Goal: Transaction & Acquisition: Purchase product/service

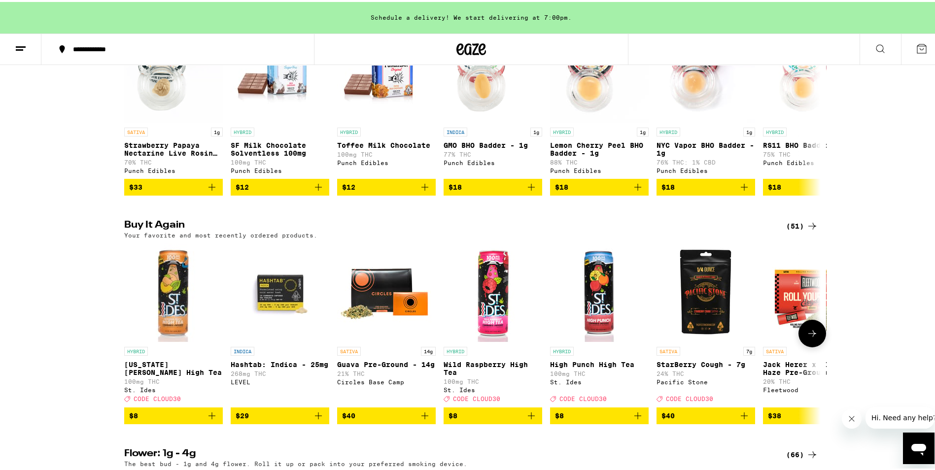
scroll to position [640, 0]
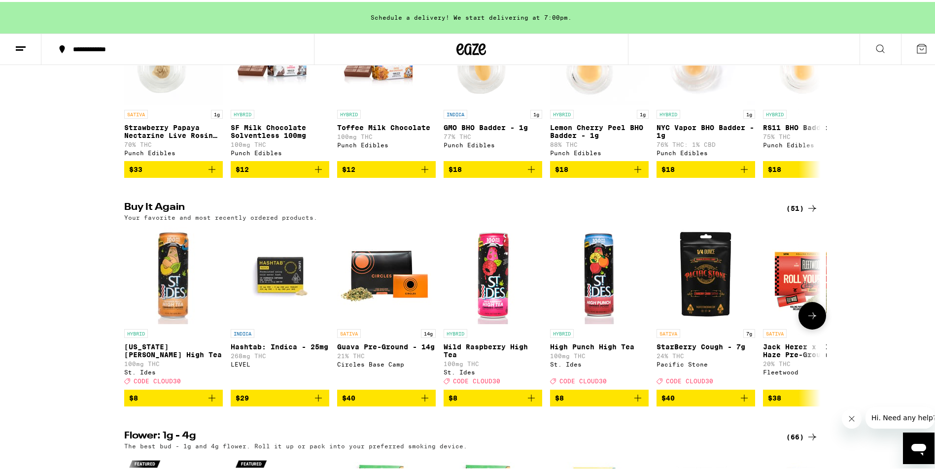
click at [809, 328] on button at bounding box center [812, 314] width 28 height 28
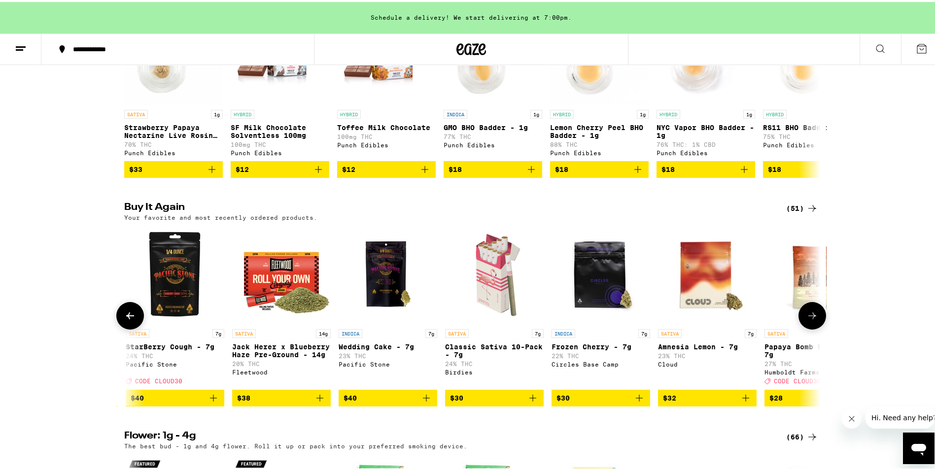
scroll to position [0, 586]
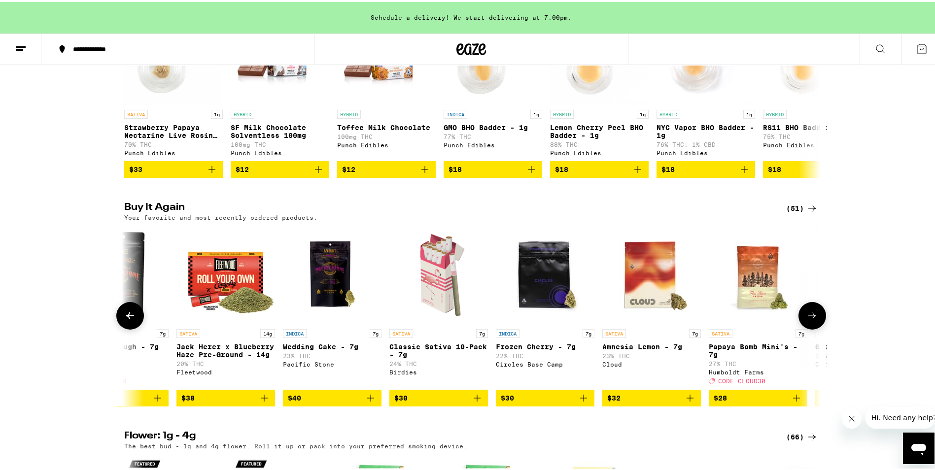
click at [809, 328] on button at bounding box center [812, 314] width 28 height 28
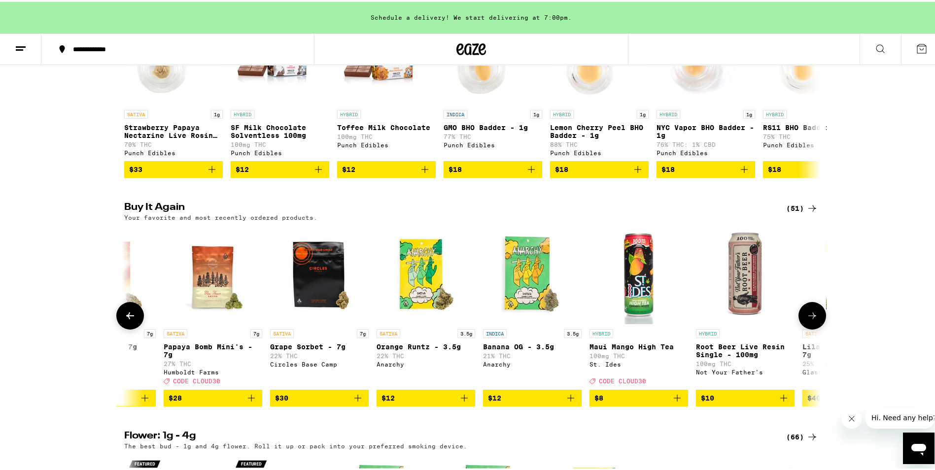
scroll to position [0, 1173]
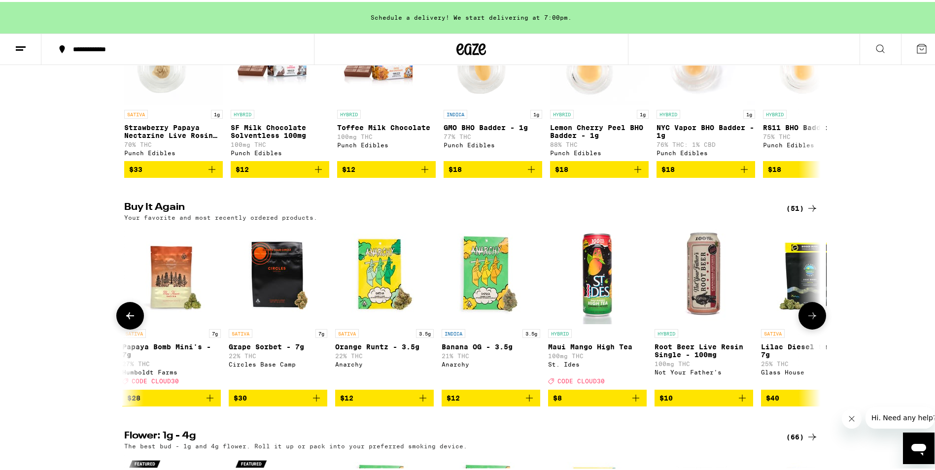
click at [809, 328] on button at bounding box center [812, 314] width 28 height 28
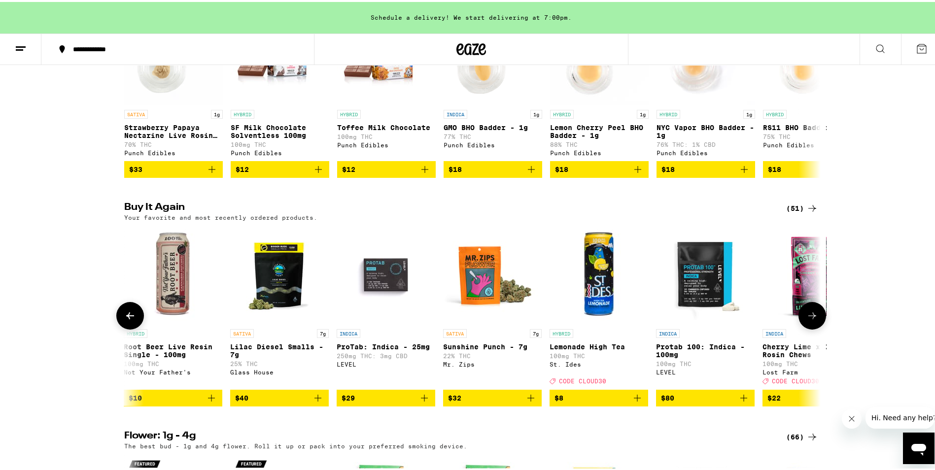
scroll to position [0, 1759]
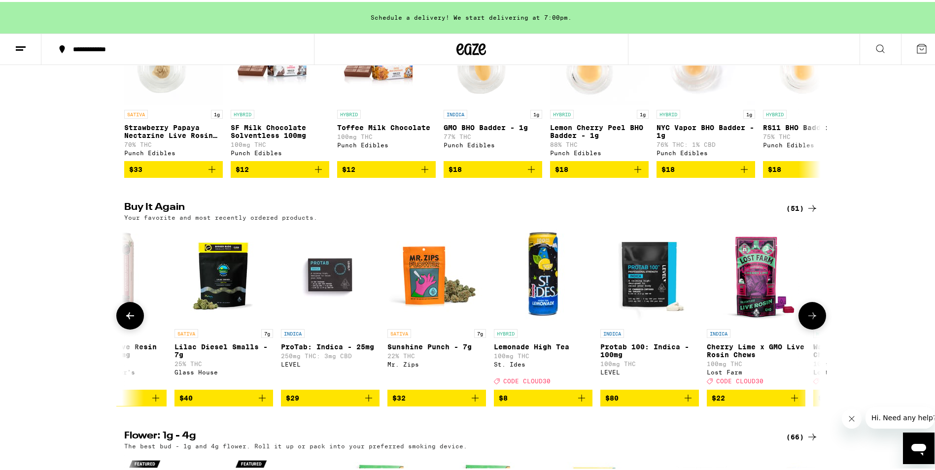
click at [128, 320] on icon at bounding box center [130, 314] width 12 height 12
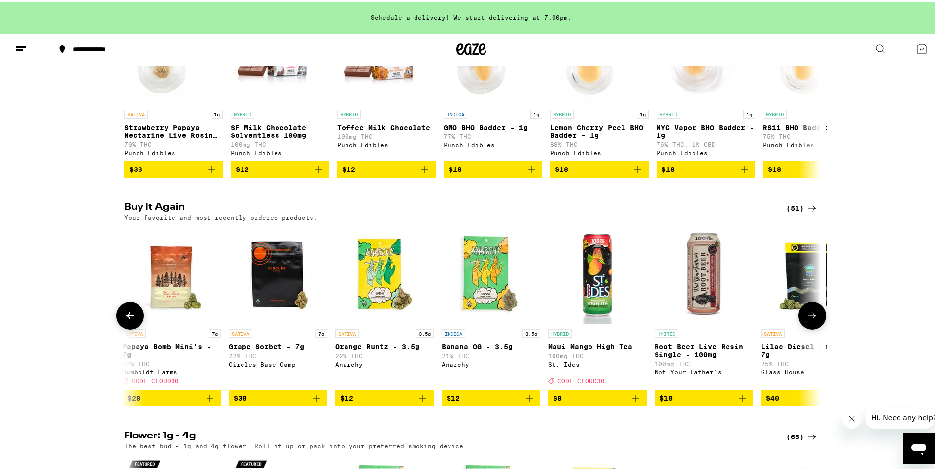
click at [128, 320] on icon at bounding box center [130, 314] width 12 height 12
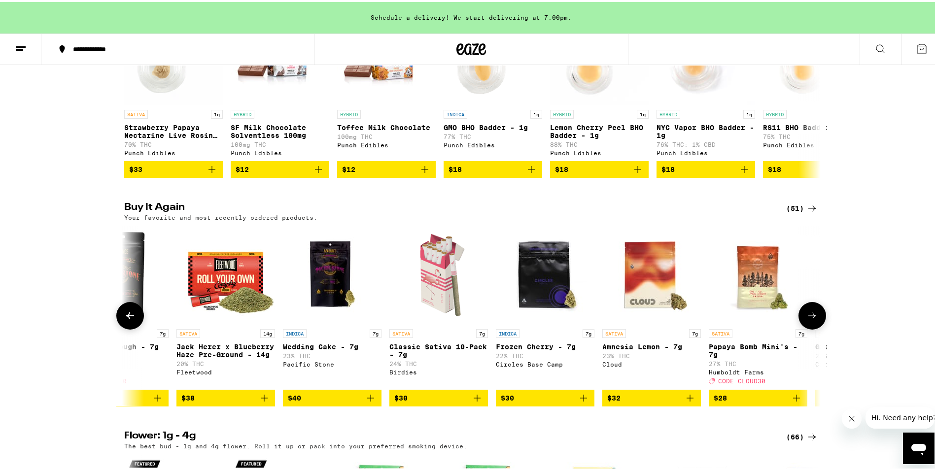
click at [128, 320] on icon at bounding box center [130, 314] width 12 height 12
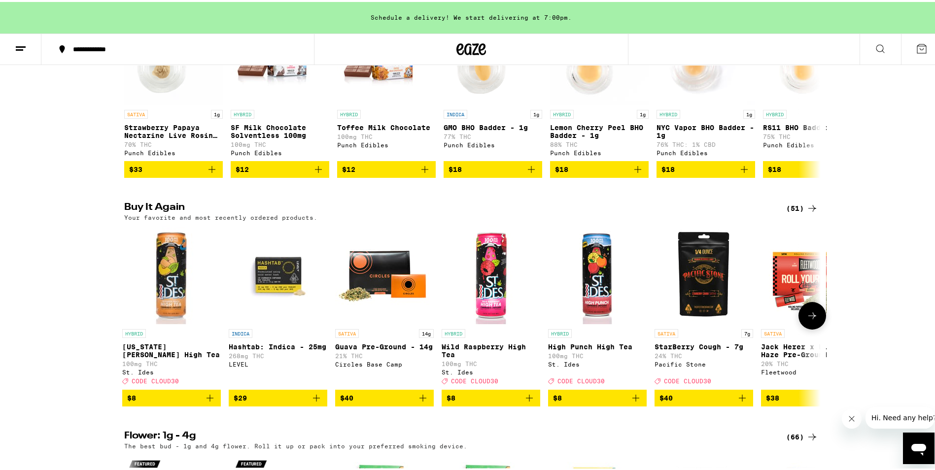
scroll to position [0, 0]
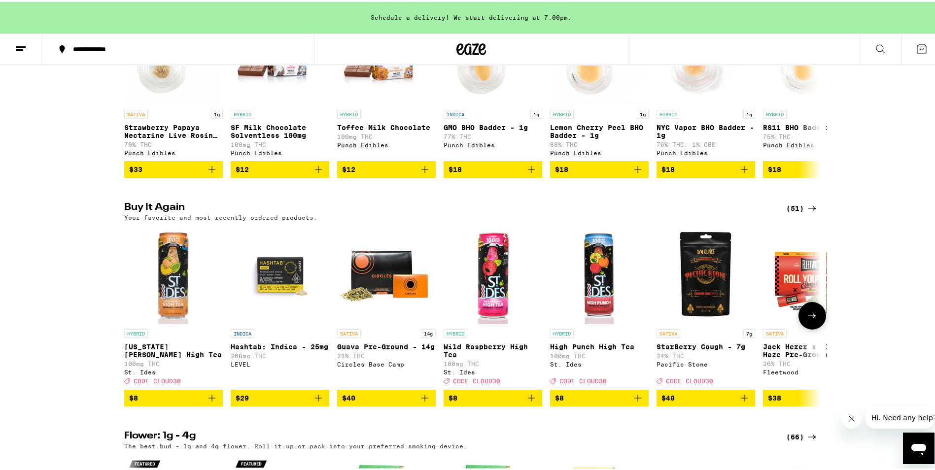
click at [206, 402] on icon "Add to bag" at bounding box center [212, 396] width 12 height 12
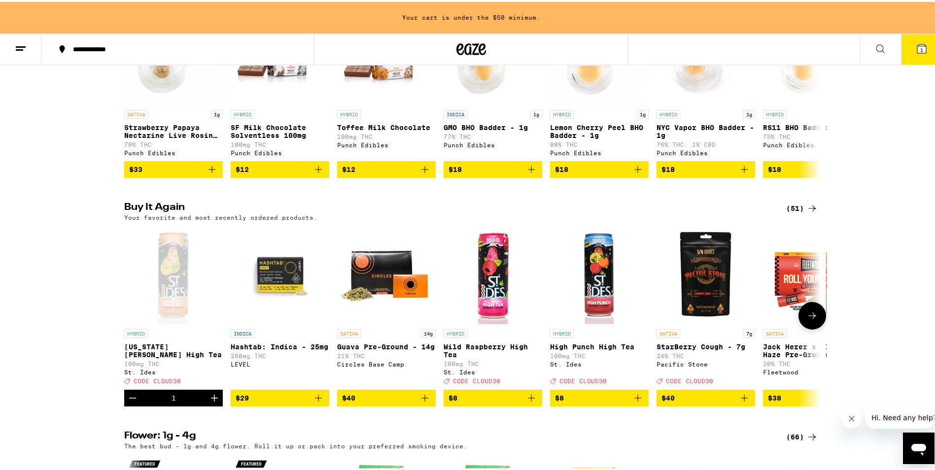
click at [530, 404] on button "$8" at bounding box center [492, 396] width 99 height 17
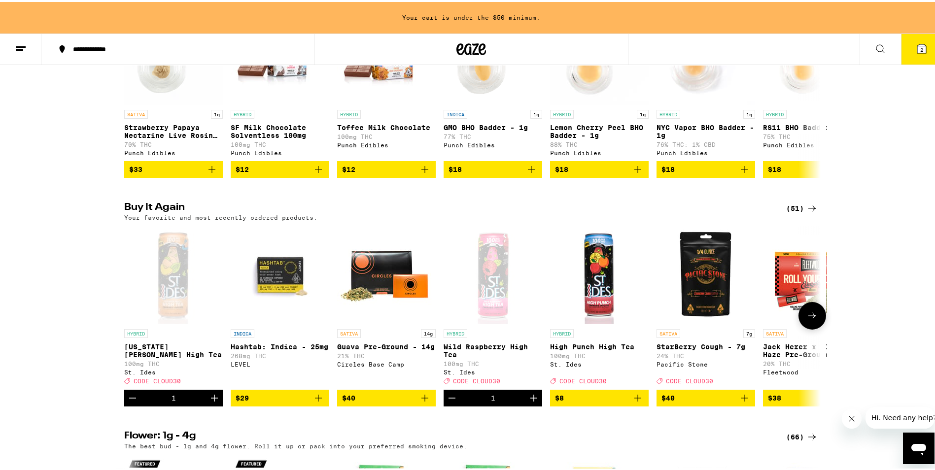
click at [633, 402] on icon "Add to bag" at bounding box center [638, 396] width 12 height 12
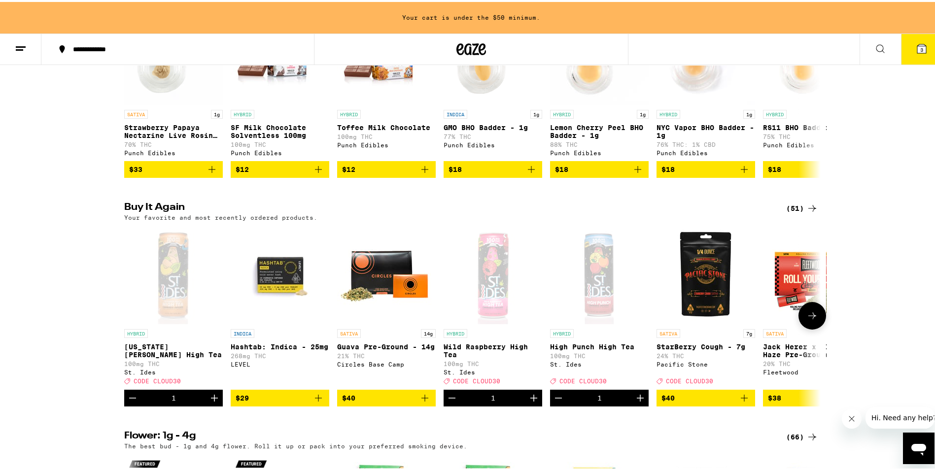
click at [634, 402] on icon "Increment" at bounding box center [640, 396] width 12 height 12
click at [532, 402] on icon "Increment" at bounding box center [534, 396] width 12 height 12
click at [214, 402] on icon "Increment" at bounding box center [214, 396] width 12 height 12
click at [314, 402] on icon "Add to bag" at bounding box center [318, 396] width 12 height 12
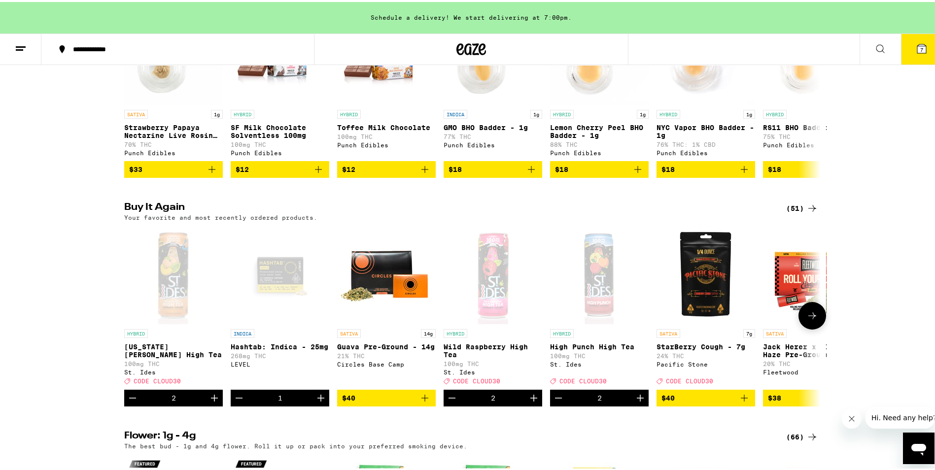
click at [743, 402] on icon "Add to bag" at bounding box center [744, 396] width 12 height 12
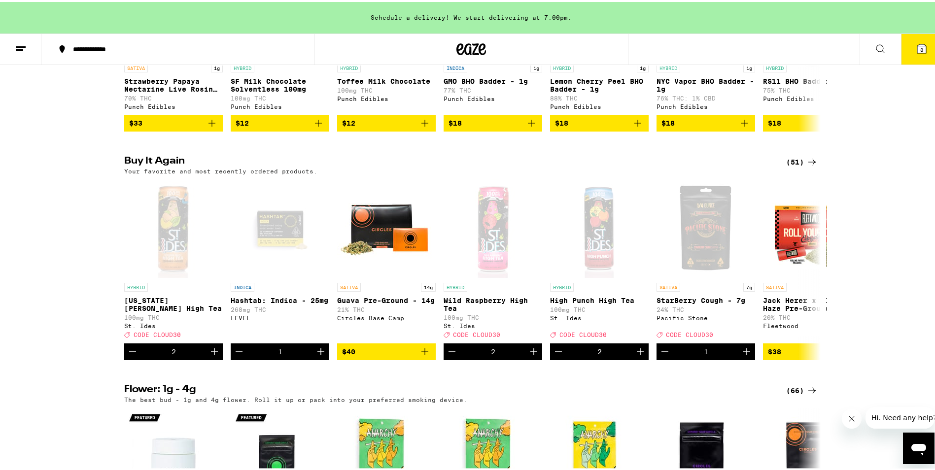
scroll to position [690, 0]
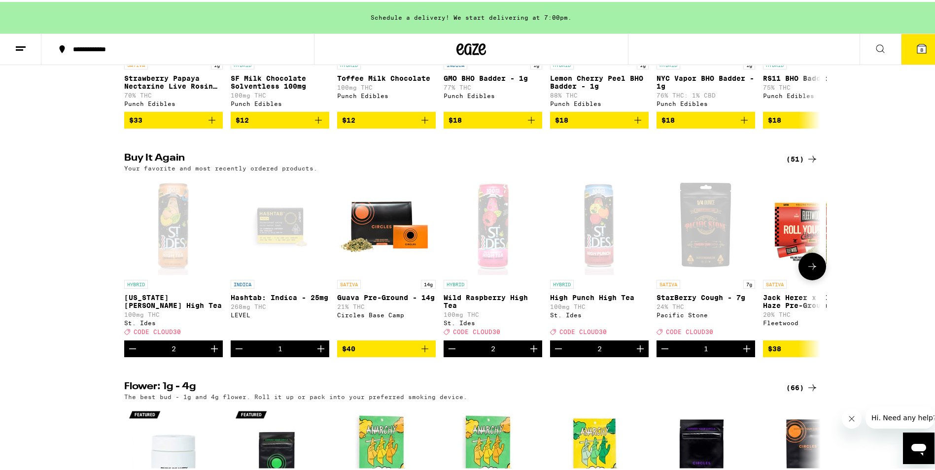
click at [814, 270] on icon at bounding box center [812, 265] width 12 height 12
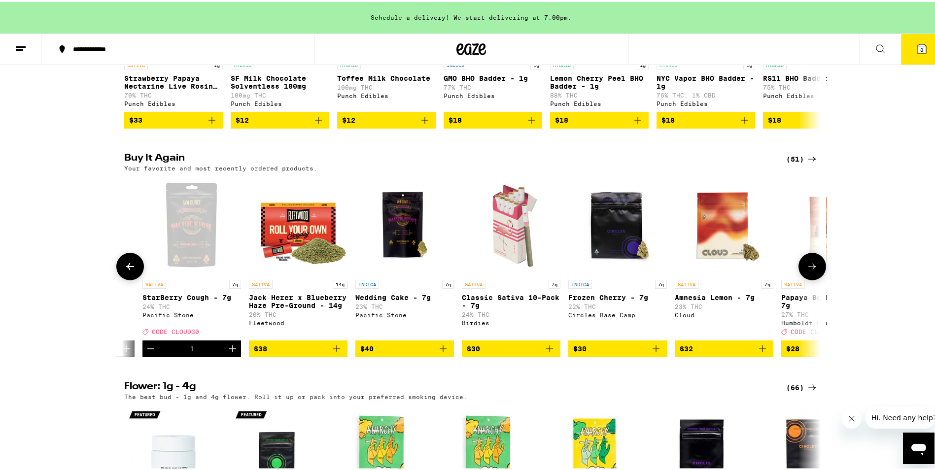
scroll to position [0, 586]
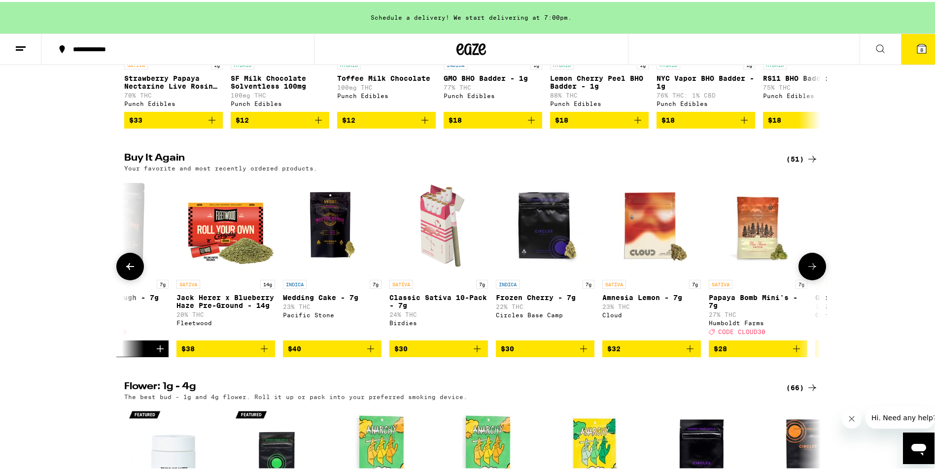
click at [814, 270] on icon at bounding box center [812, 265] width 12 height 12
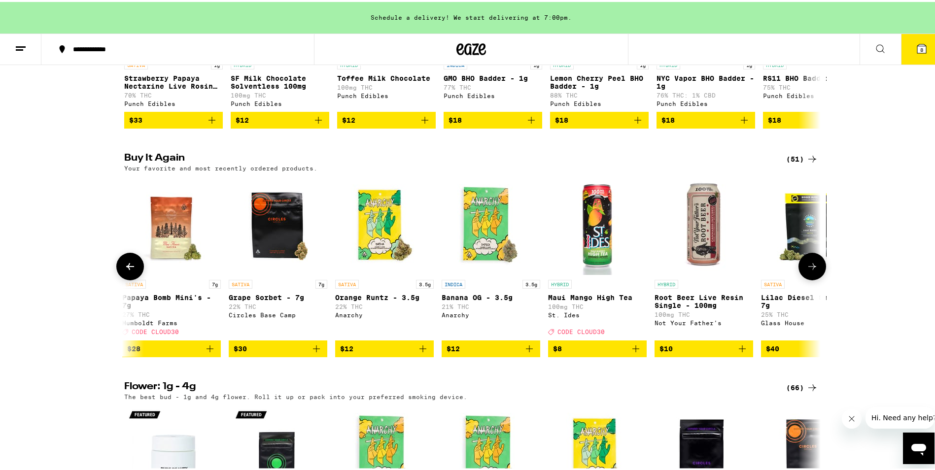
click at [814, 270] on icon at bounding box center [812, 265] width 12 height 12
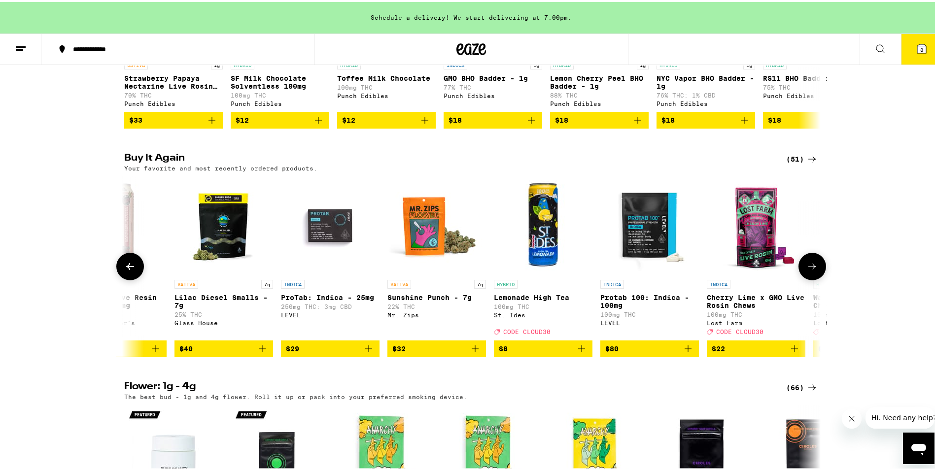
click at [814, 270] on icon at bounding box center [812, 265] width 12 height 12
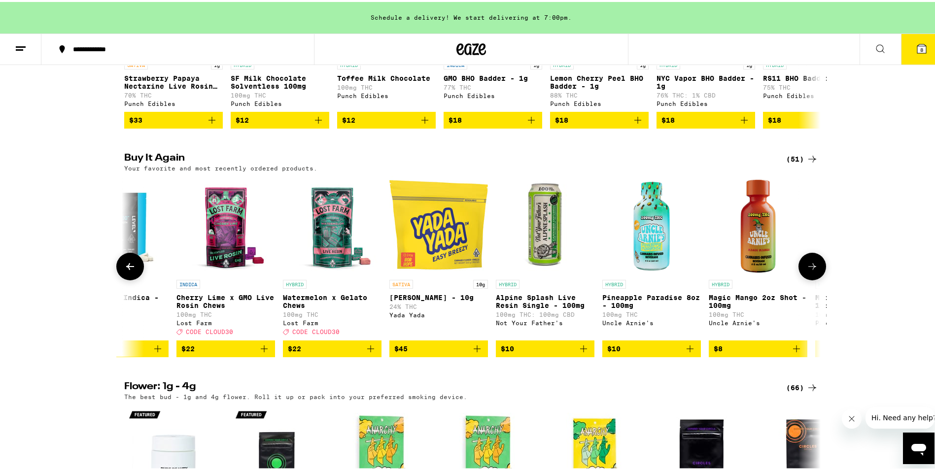
scroll to position [0, 2345]
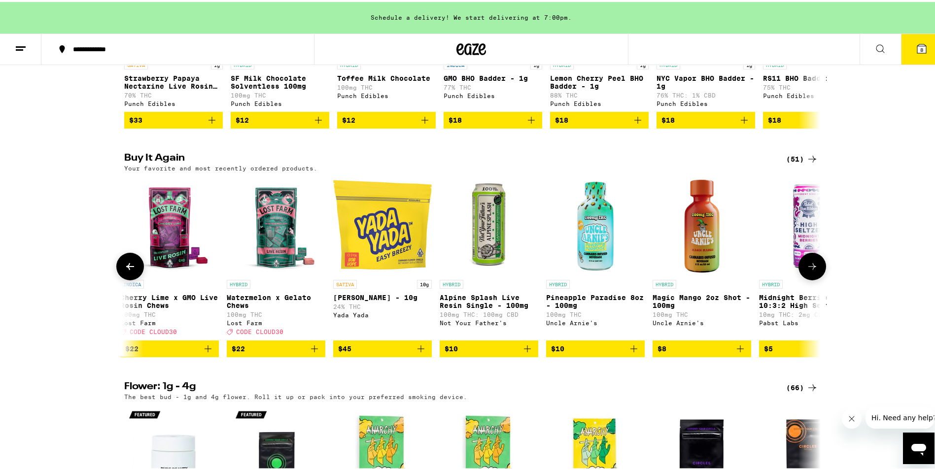
click at [814, 270] on icon at bounding box center [812, 265] width 12 height 12
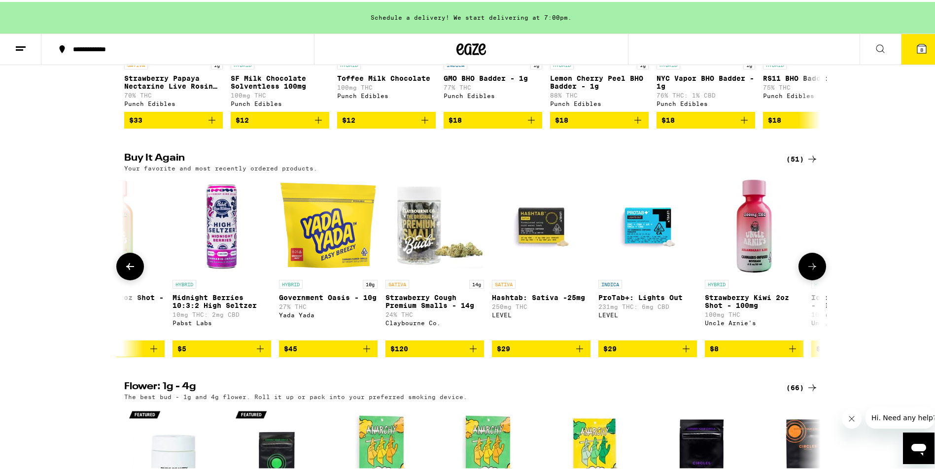
click at [814, 270] on icon at bounding box center [812, 265] width 12 height 12
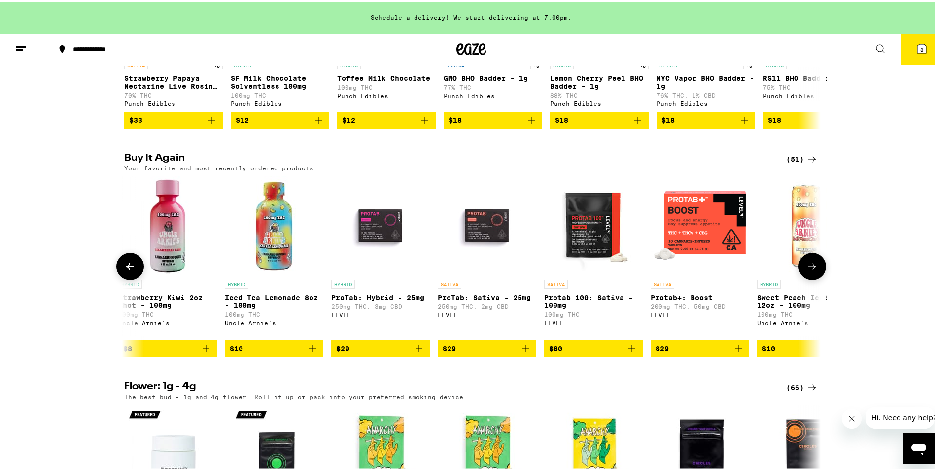
click at [814, 270] on icon at bounding box center [812, 265] width 12 height 12
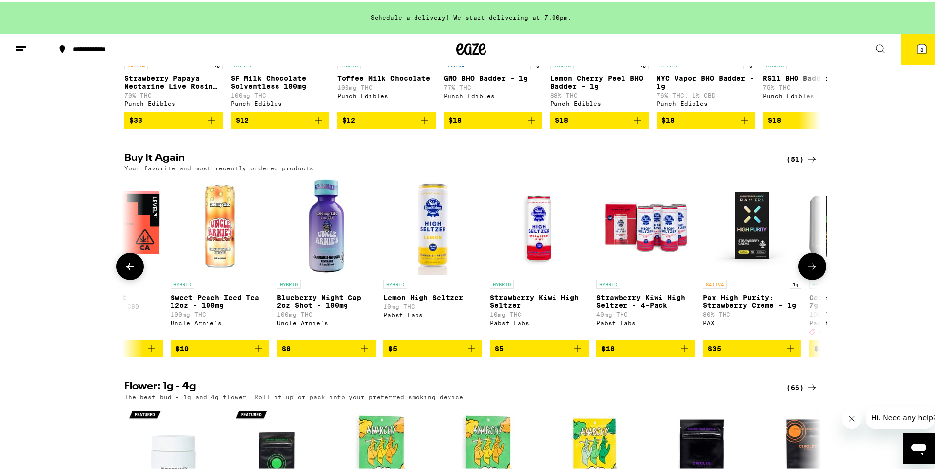
click at [814, 270] on icon at bounding box center [812, 265] width 12 height 12
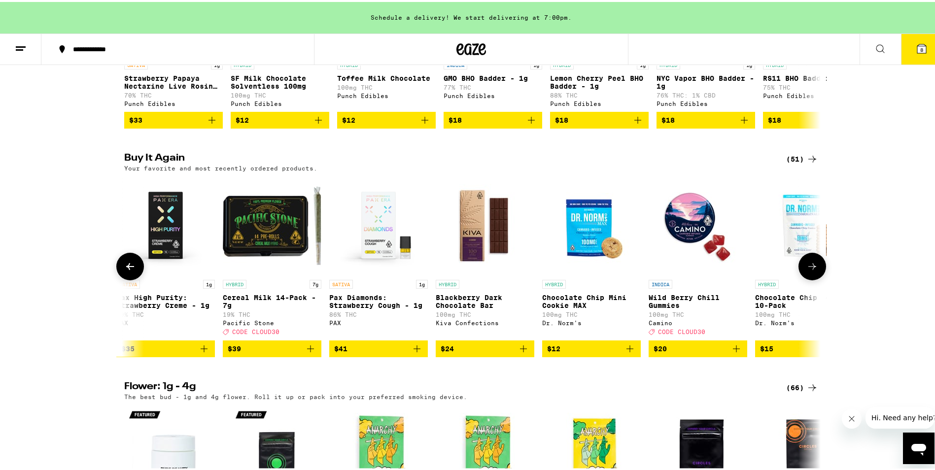
click at [814, 270] on icon at bounding box center [812, 265] width 12 height 12
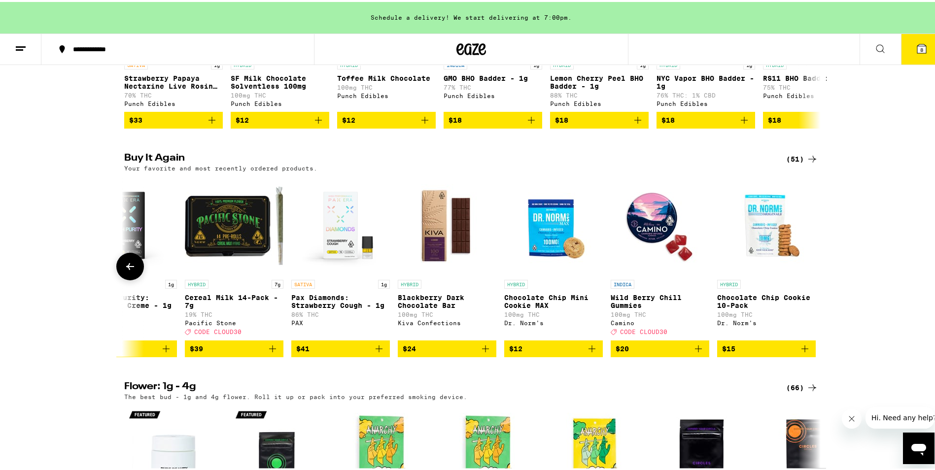
scroll to position [0, 4734]
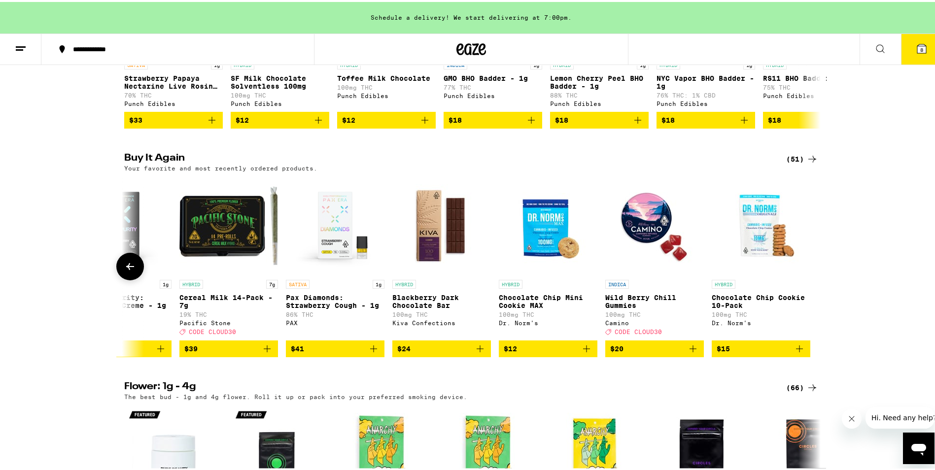
click at [123, 278] on button at bounding box center [130, 265] width 28 height 28
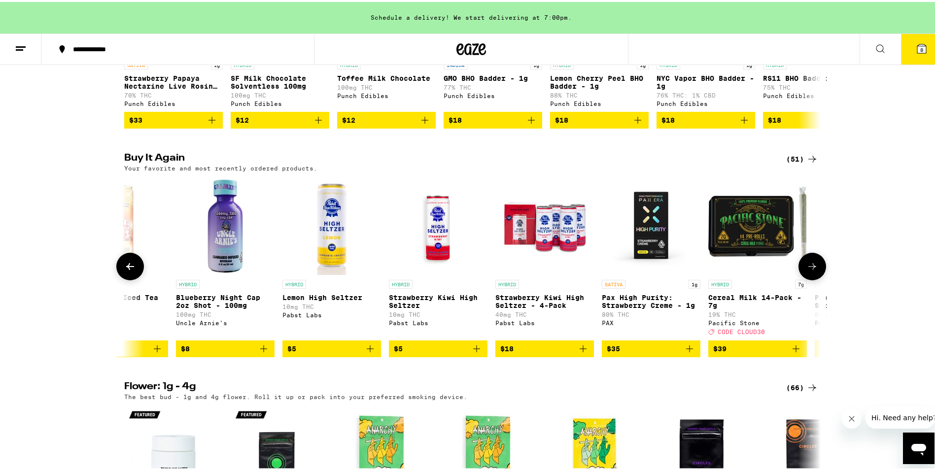
click at [123, 278] on button at bounding box center [130, 265] width 28 height 28
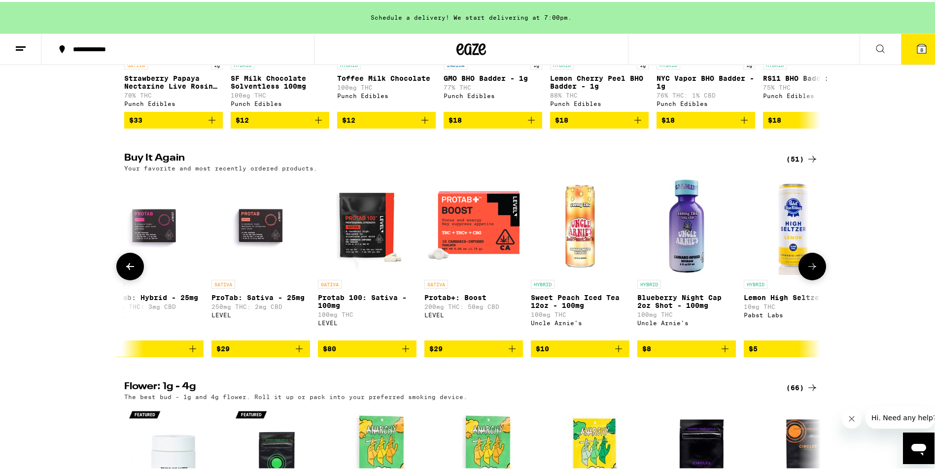
click at [123, 278] on button at bounding box center [130, 265] width 28 height 28
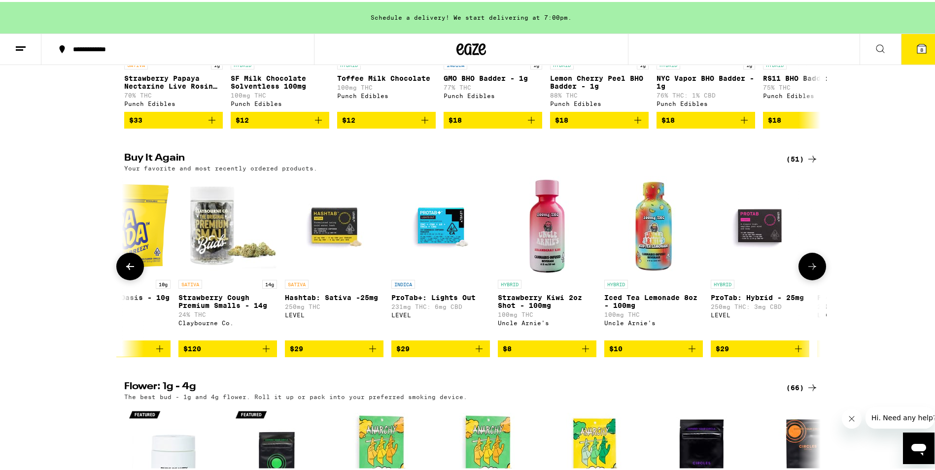
click at [123, 278] on button at bounding box center [130, 265] width 28 height 28
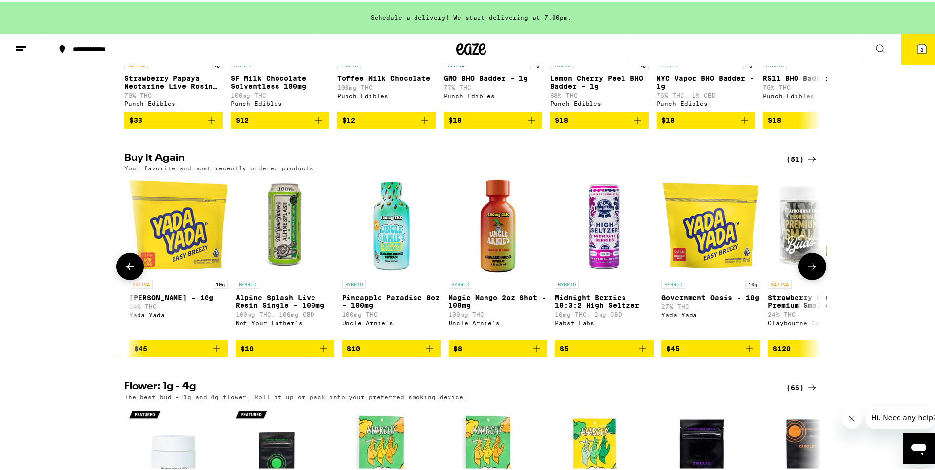
click at [123, 278] on button at bounding box center [130, 265] width 28 height 28
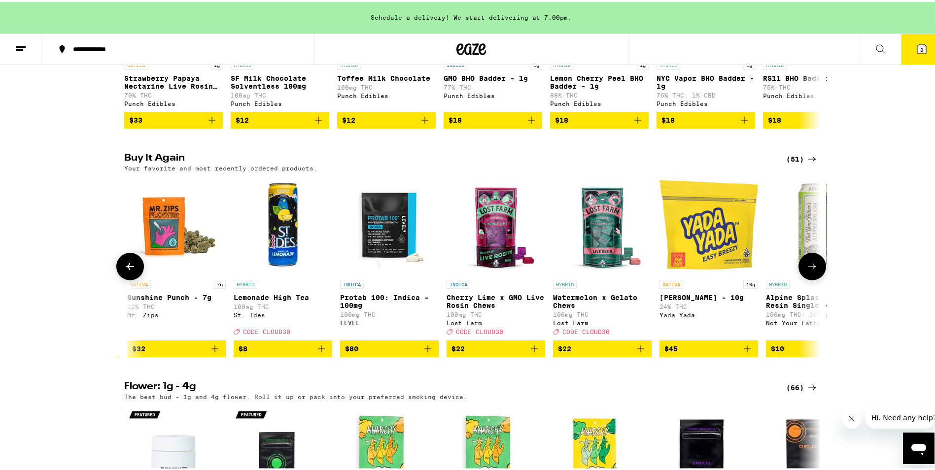
click at [123, 278] on button at bounding box center [130, 265] width 28 height 28
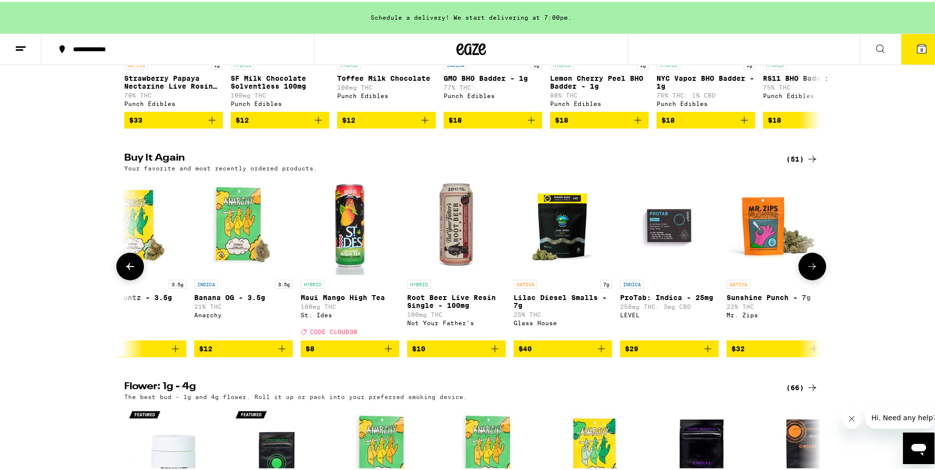
click at [123, 278] on button at bounding box center [130, 265] width 28 height 28
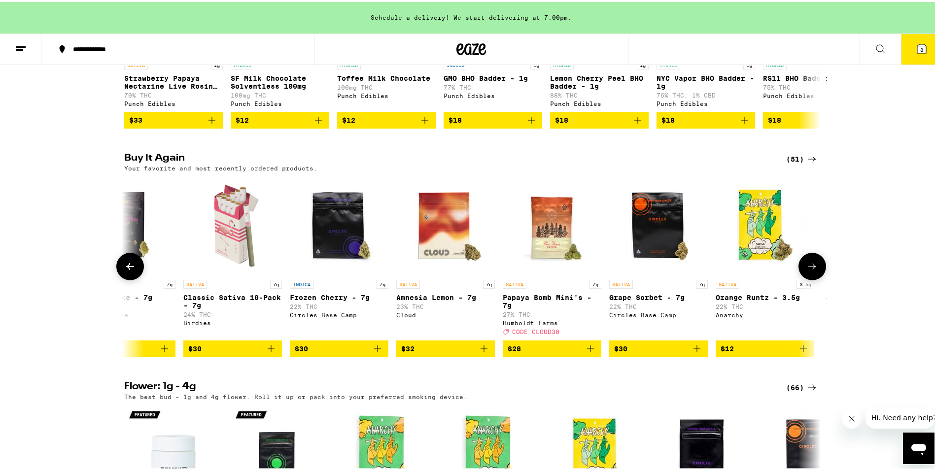
click at [123, 278] on button at bounding box center [130, 265] width 28 height 28
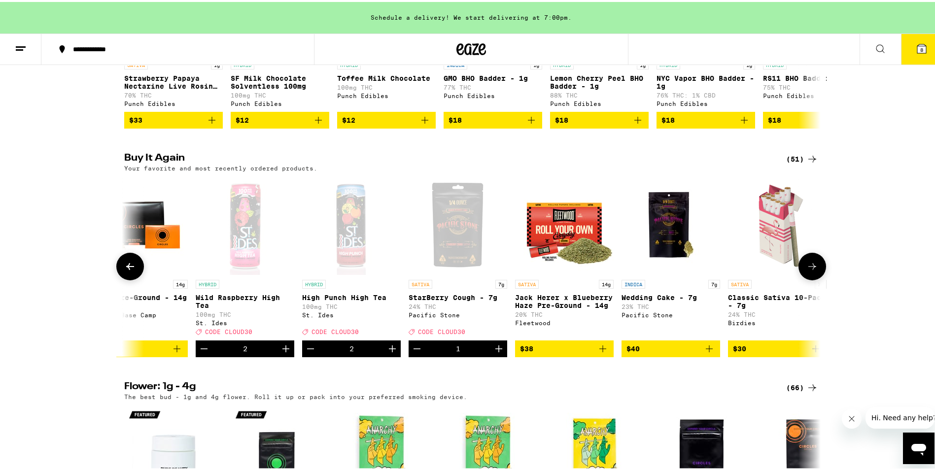
scroll to position [0, 206]
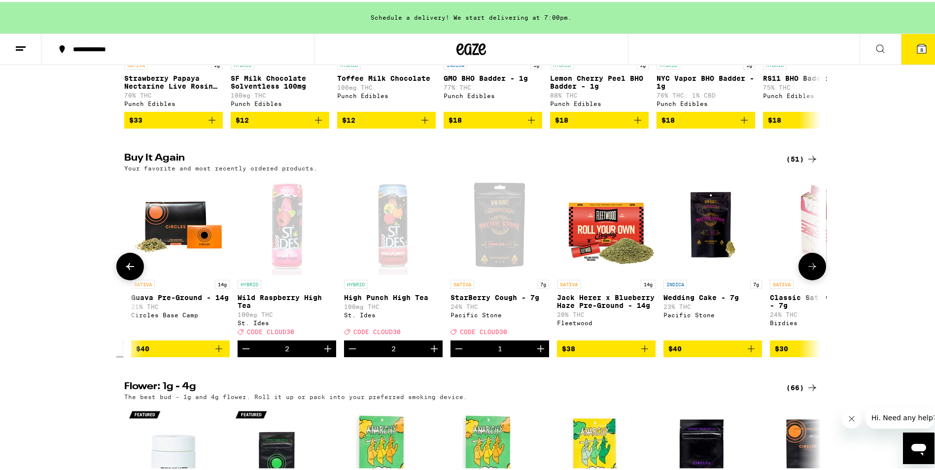
click at [124, 270] on icon at bounding box center [130, 265] width 12 height 12
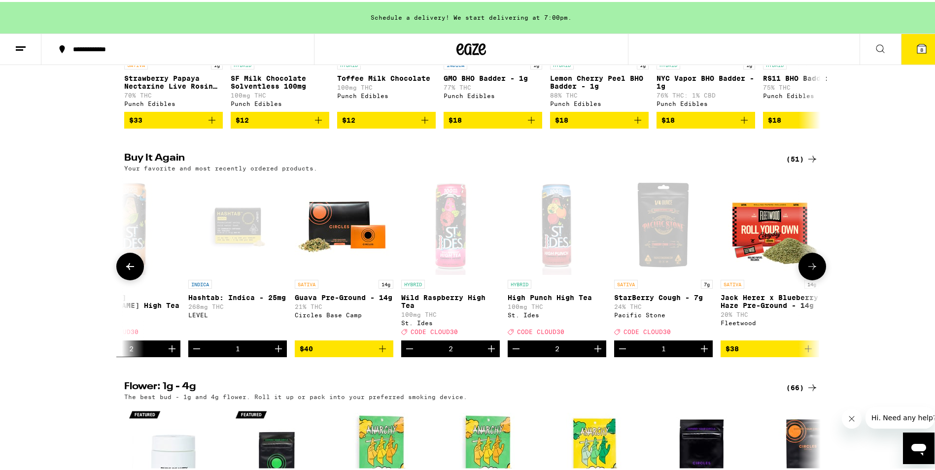
scroll to position [0, 0]
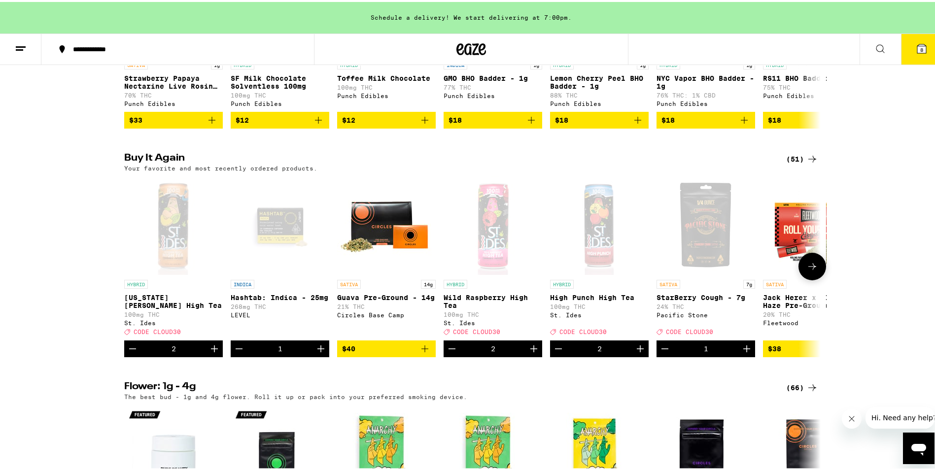
click at [317, 350] on icon "Increment" at bounding box center [320, 346] width 7 height 7
click at [921, 61] on button "9" at bounding box center [921, 47] width 41 height 31
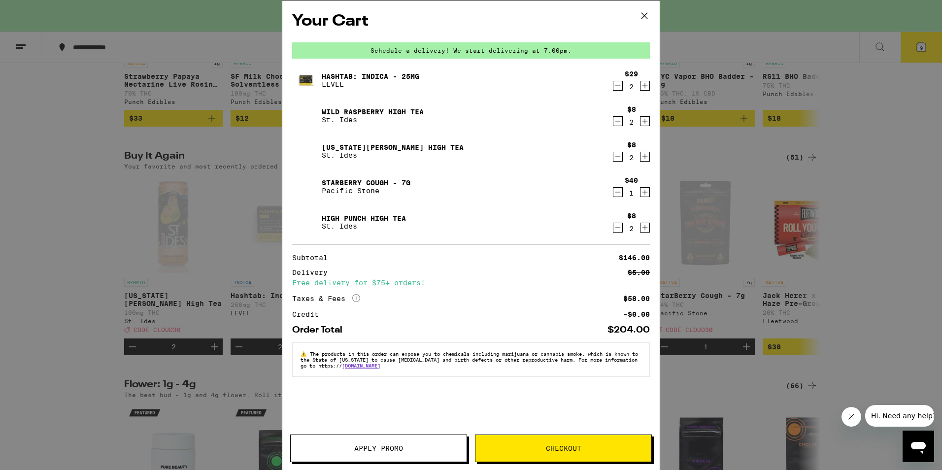
click at [356, 451] on span "Apply Promo" at bounding box center [378, 448] width 49 height 7
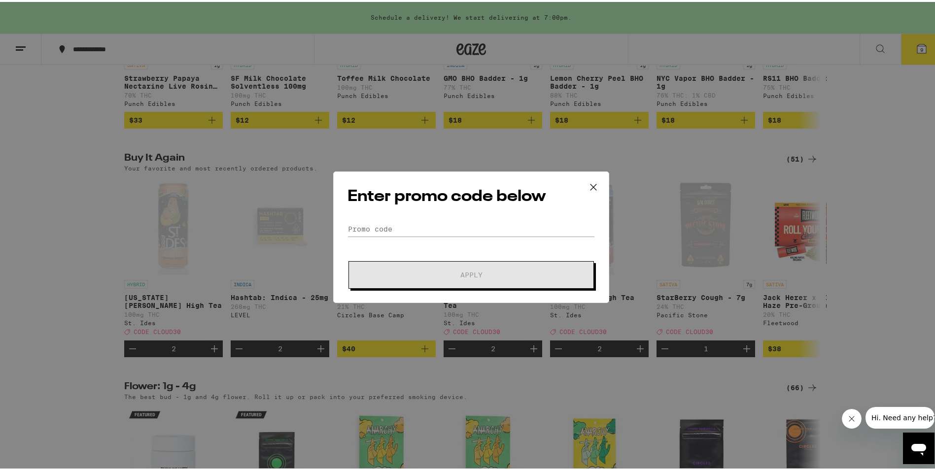
click at [379, 218] on div "Enter promo code below Promo Code Apply" at bounding box center [471, 235] width 276 height 132
click at [387, 223] on input "Promo Code" at bounding box center [470, 227] width 247 height 15
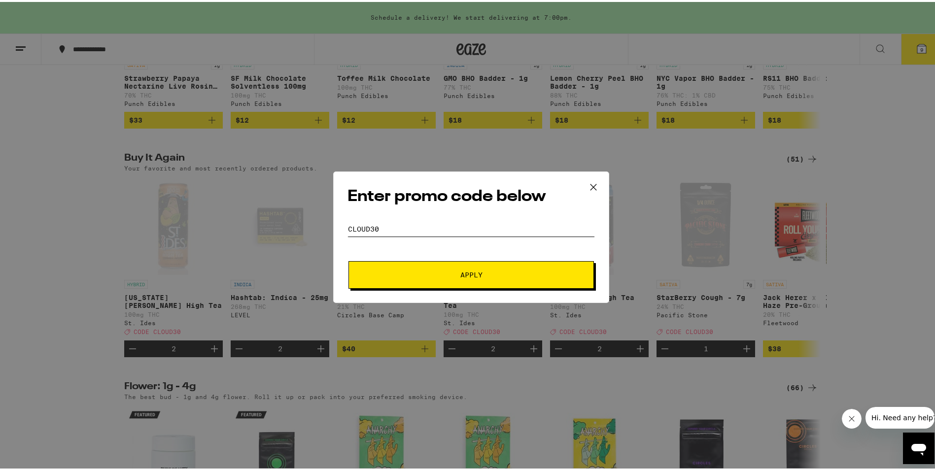
type input "cloud30"
click at [382, 274] on span "Apply" at bounding box center [470, 272] width 177 height 7
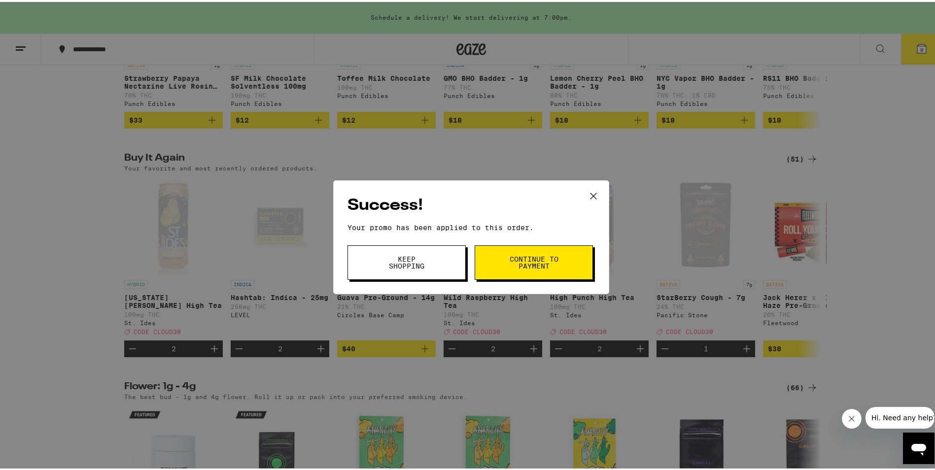
click at [400, 270] on button "Keep Shopping" at bounding box center [406, 260] width 118 height 34
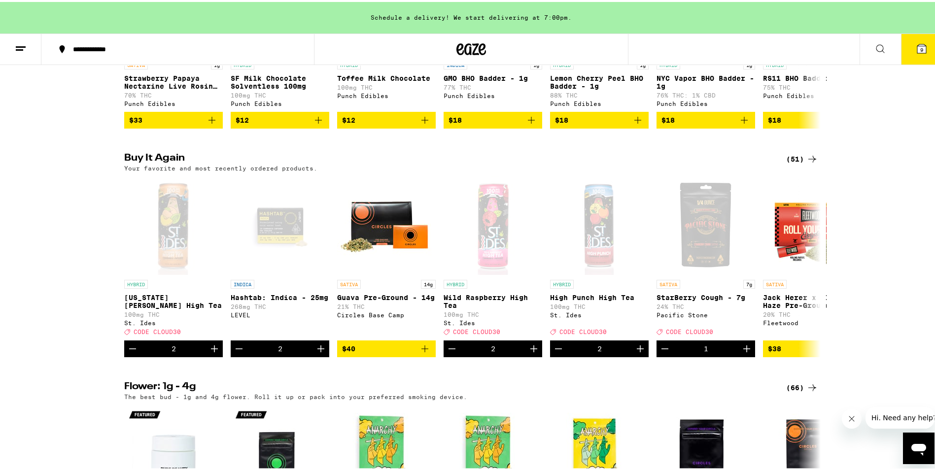
click at [915, 41] on icon at bounding box center [921, 47] width 12 height 12
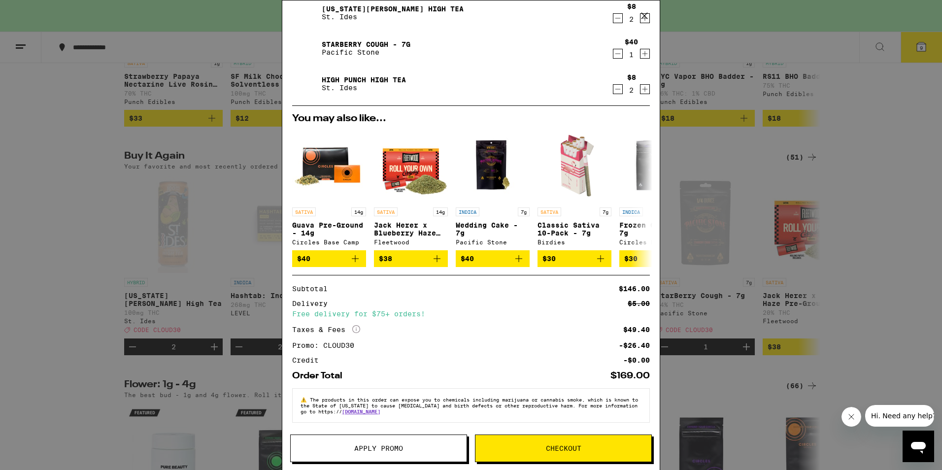
scroll to position [144, 0]
click at [521, 450] on span "Checkout" at bounding box center [563, 448] width 176 height 7
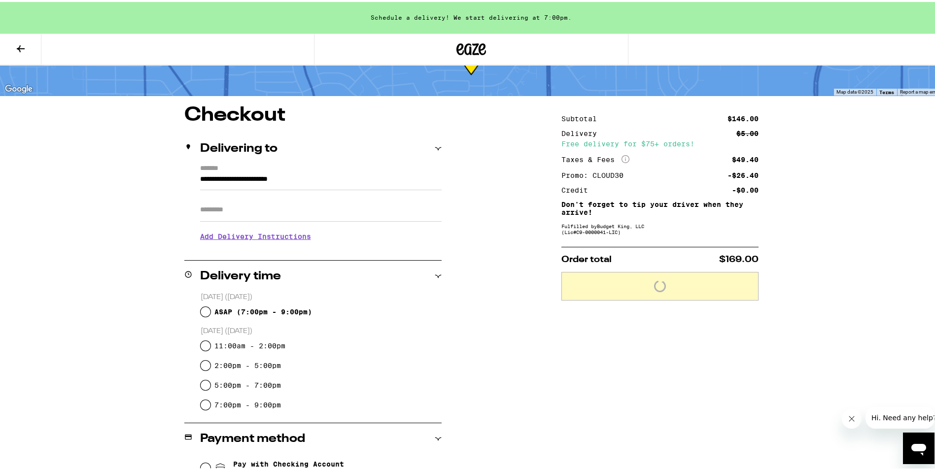
scroll to position [99, 0]
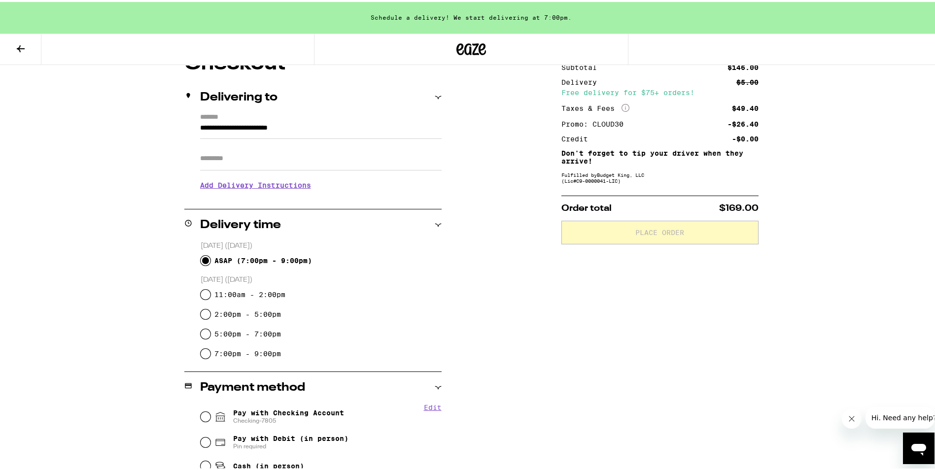
click at [201, 260] on input "ASAP ( 7:00pm - 9:00pm )" at bounding box center [206, 259] width 10 height 10
radio input "true"
click at [257, 193] on h3 "Add Delivery Instructions" at bounding box center [320, 183] width 241 height 23
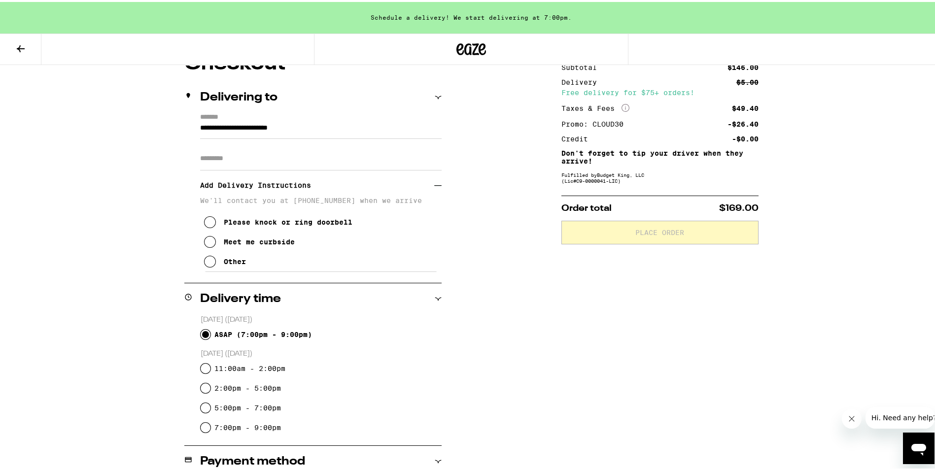
click at [210, 266] on icon at bounding box center [210, 260] width 12 height 12
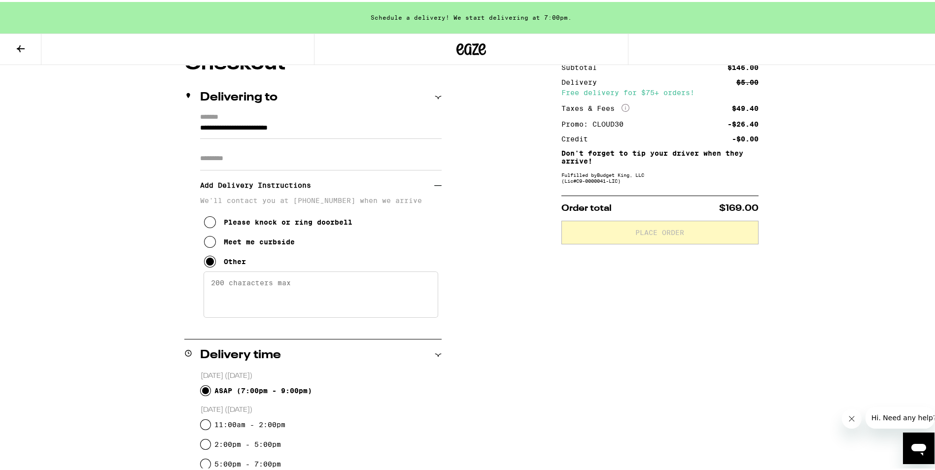
click at [227, 301] on textarea "Enter any other delivery instructions you want driver to know" at bounding box center [320, 292] width 235 height 46
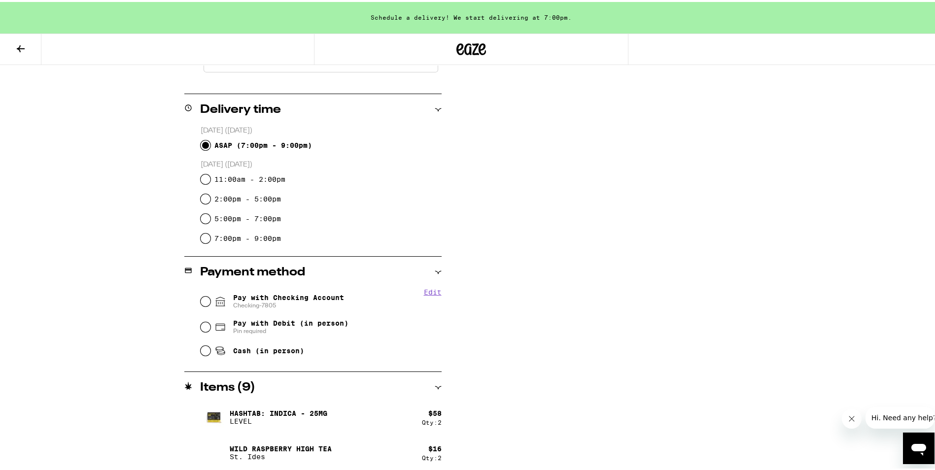
scroll to position [345, 0]
type textarea "Gate to get to front door next to mailbox."
click at [206, 304] on div "Pay with Checking Account Checking-7805" at bounding box center [321, 299] width 241 height 26
click at [201, 300] on input "Pay with Checking Account Checking-7805" at bounding box center [206, 299] width 10 height 10
radio input "true"
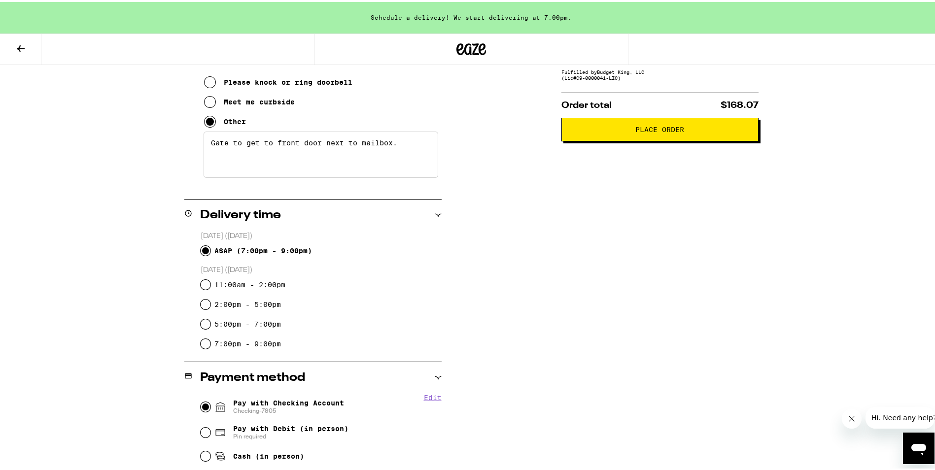
scroll to position [140, 0]
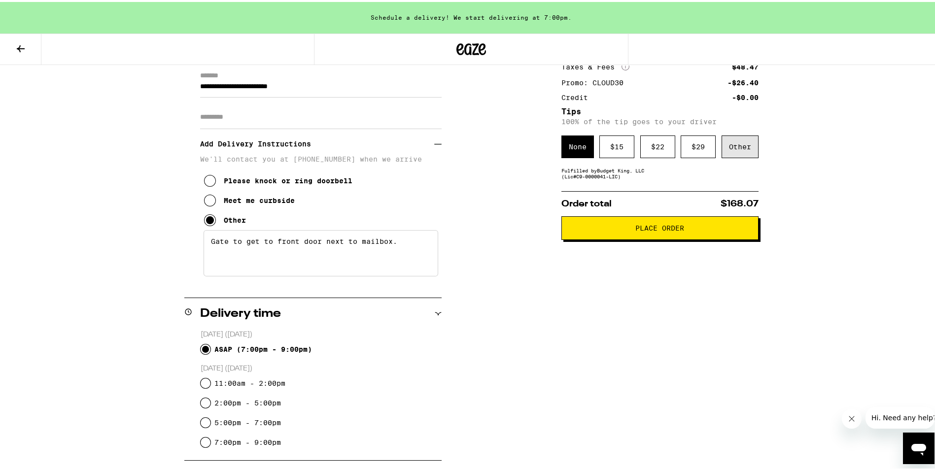
click at [749, 152] on div "Other" at bounding box center [739, 145] width 37 height 23
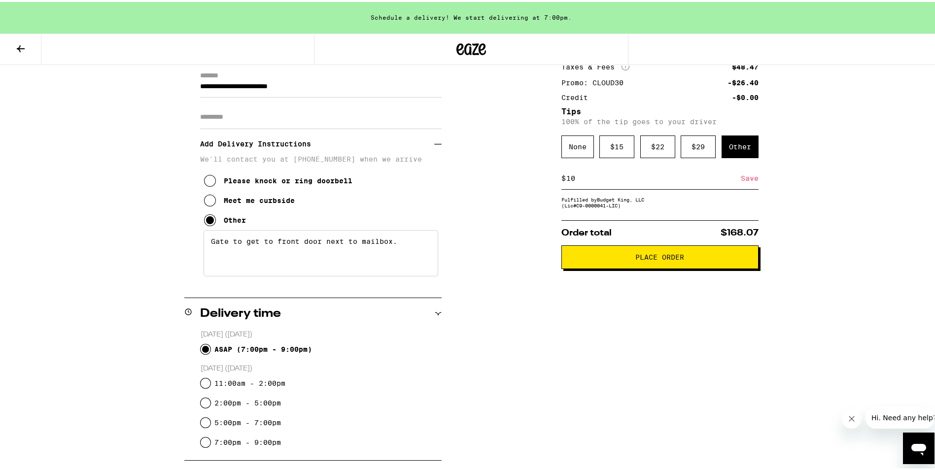
type input "10"
click at [746, 178] on div "Save" at bounding box center [749, 177] width 18 height 22
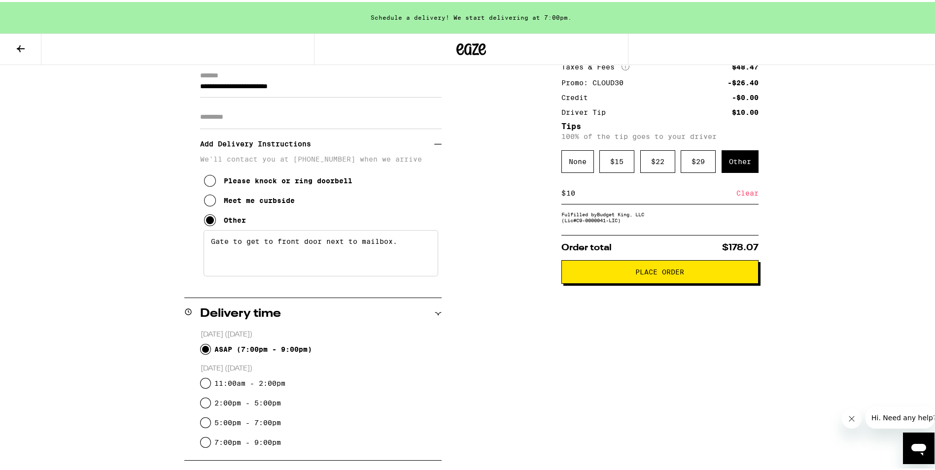
click at [641, 273] on span "Place Order" at bounding box center [659, 270] width 49 height 7
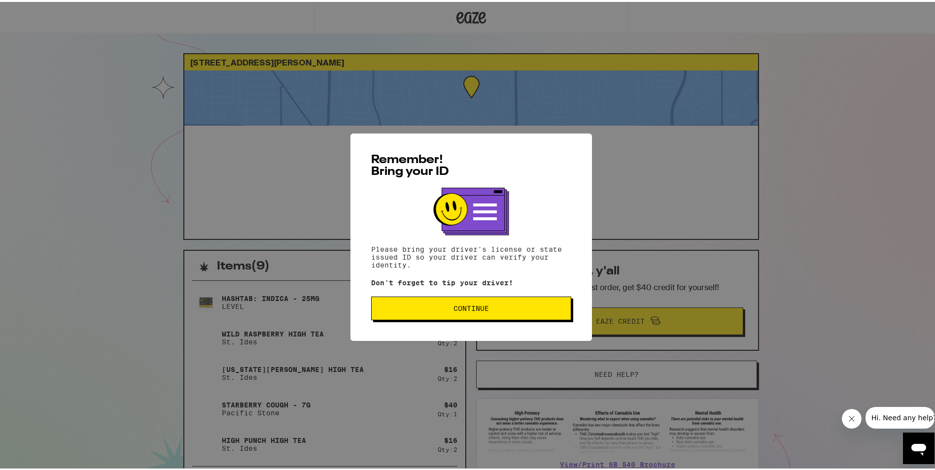
click at [503, 309] on span "Continue" at bounding box center [470, 306] width 183 height 7
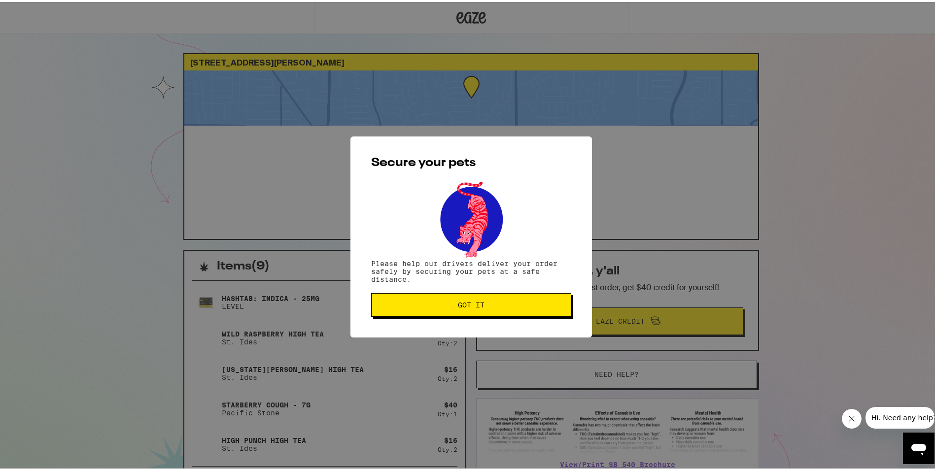
click at [504, 309] on button "Got it" at bounding box center [471, 303] width 200 height 24
